Goal: Task Accomplishment & Management: Manage account settings

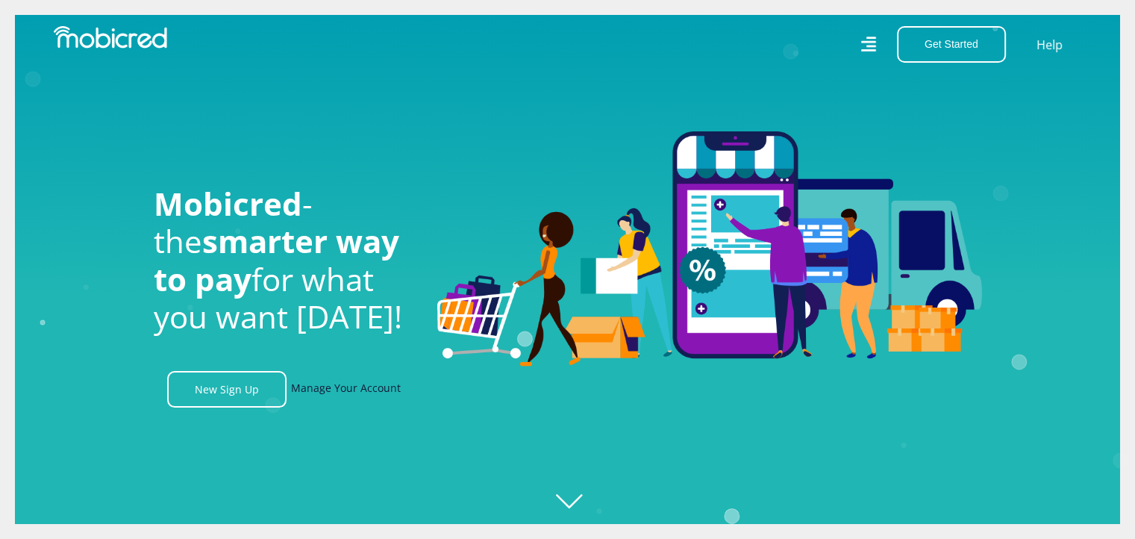
click at [331, 396] on link "Manage Your Account" at bounding box center [346, 389] width 110 height 37
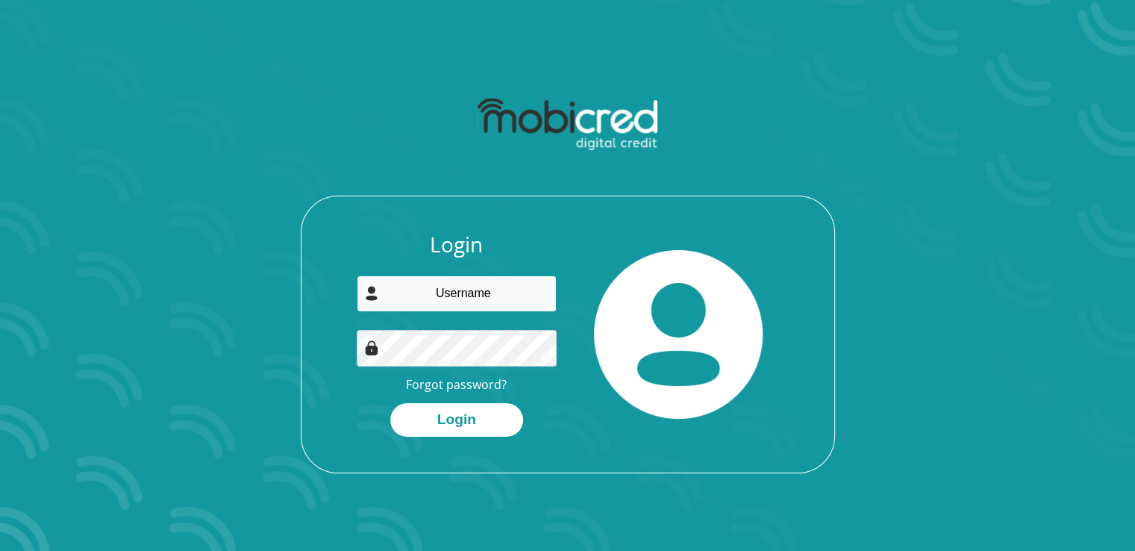
click at [461, 278] on input "email" at bounding box center [457, 293] width 200 height 37
type input "morne.vanrensburg@acs-autocon.com"
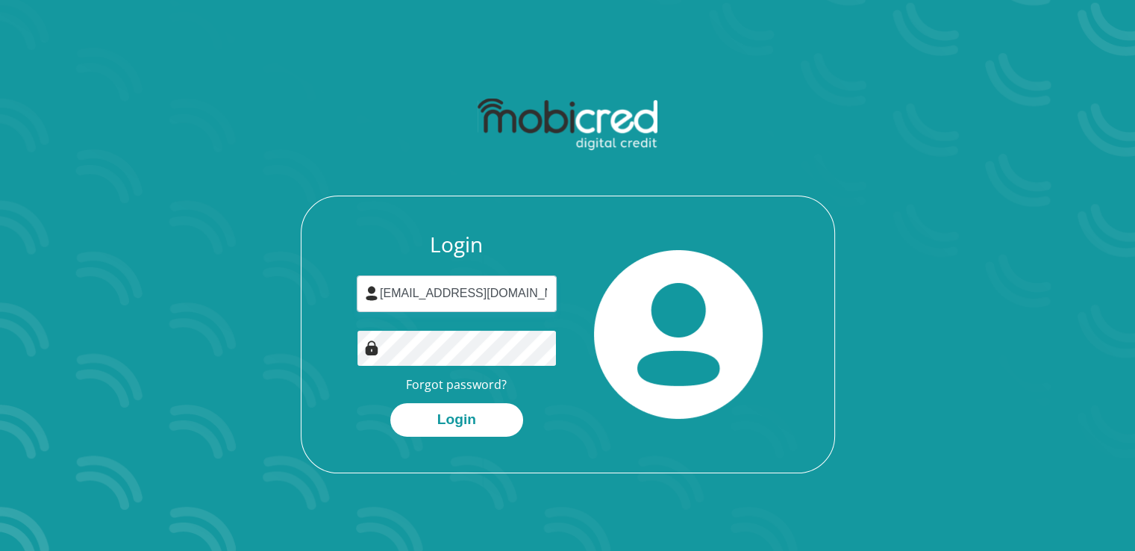
click at [390, 403] on button "Login" at bounding box center [456, 420] width 133 height 34
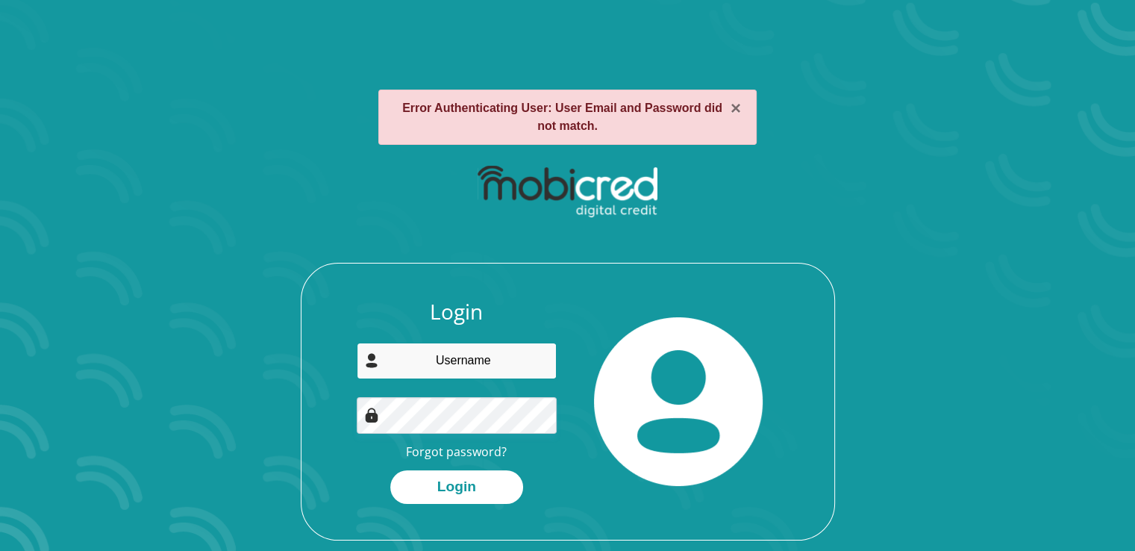
click at [451, 368] on input "email" at bounding box center [457, 360] width 200 height 37
type input "[EMAIL_ADDRESS][DOMAIN_NAME]"
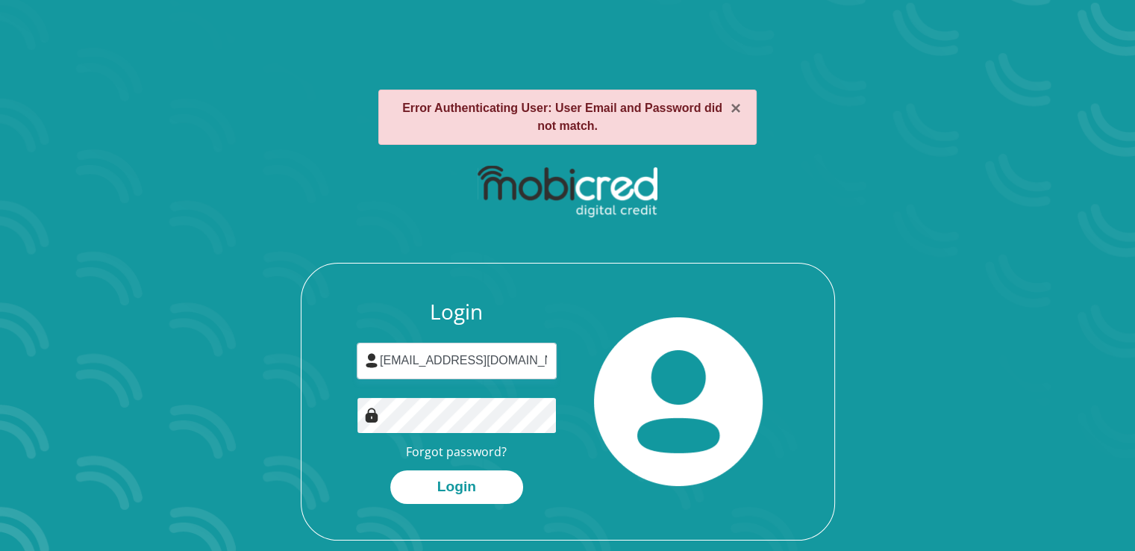
click at [390, 470] on button "Login" at bounding box center [456, 487] width 133 height 34
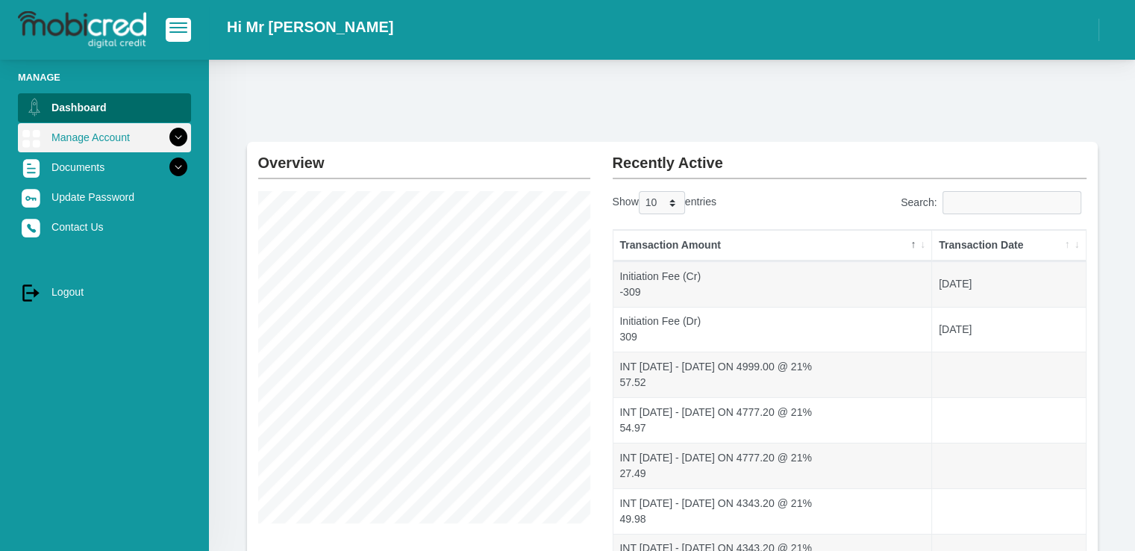
click at [97, 134] on link "Manage Account" at bounding box center [104, 137] width 173 height 28
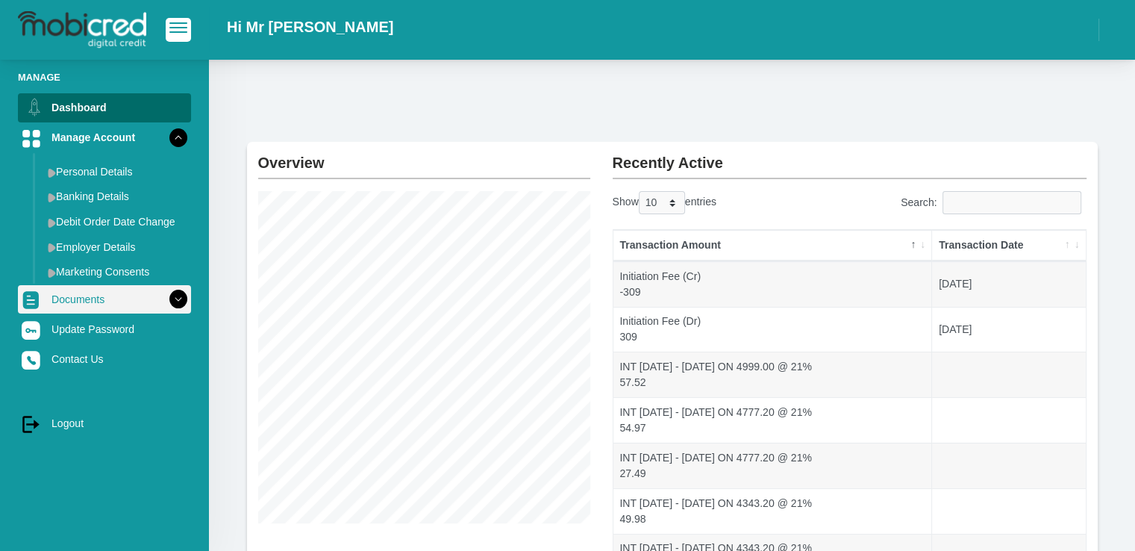
click at [93, 298] on link "Documents" at bounding box center [104, 299] width 173 height 28
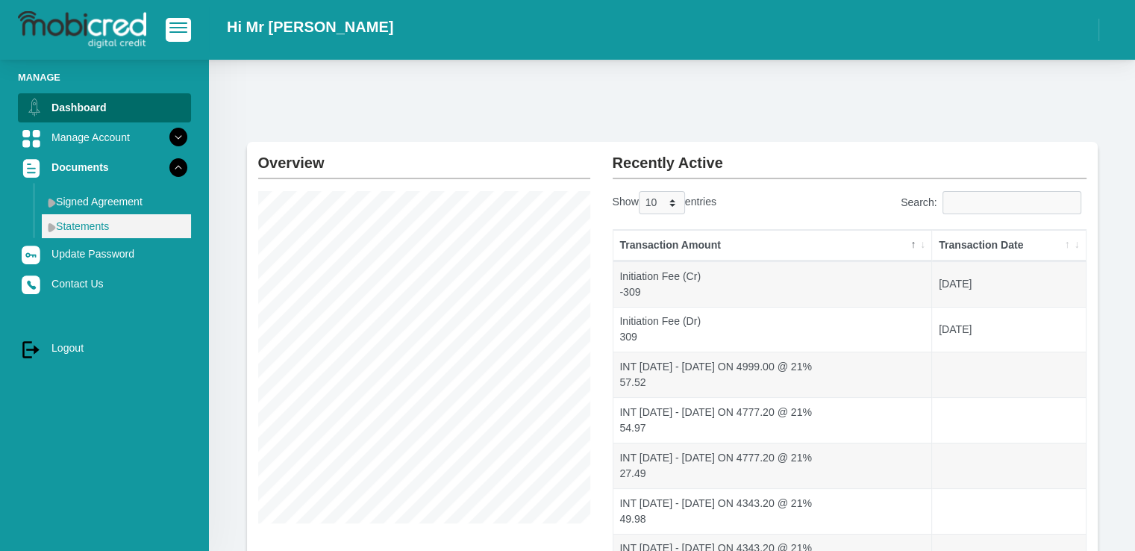
click at [78, 226] on link "Statements" at bounding box center [116, 226] width 149 height 24
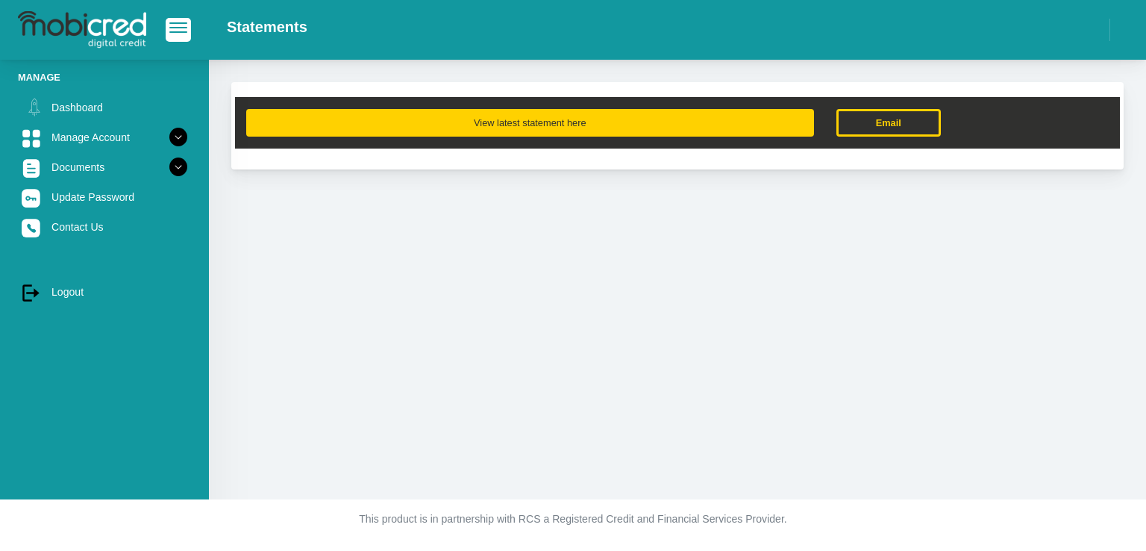
click at [594, 127] on button "View latest statement here" at bounding box center [530, 123] width 568 height 28
